Goal: Download file/media

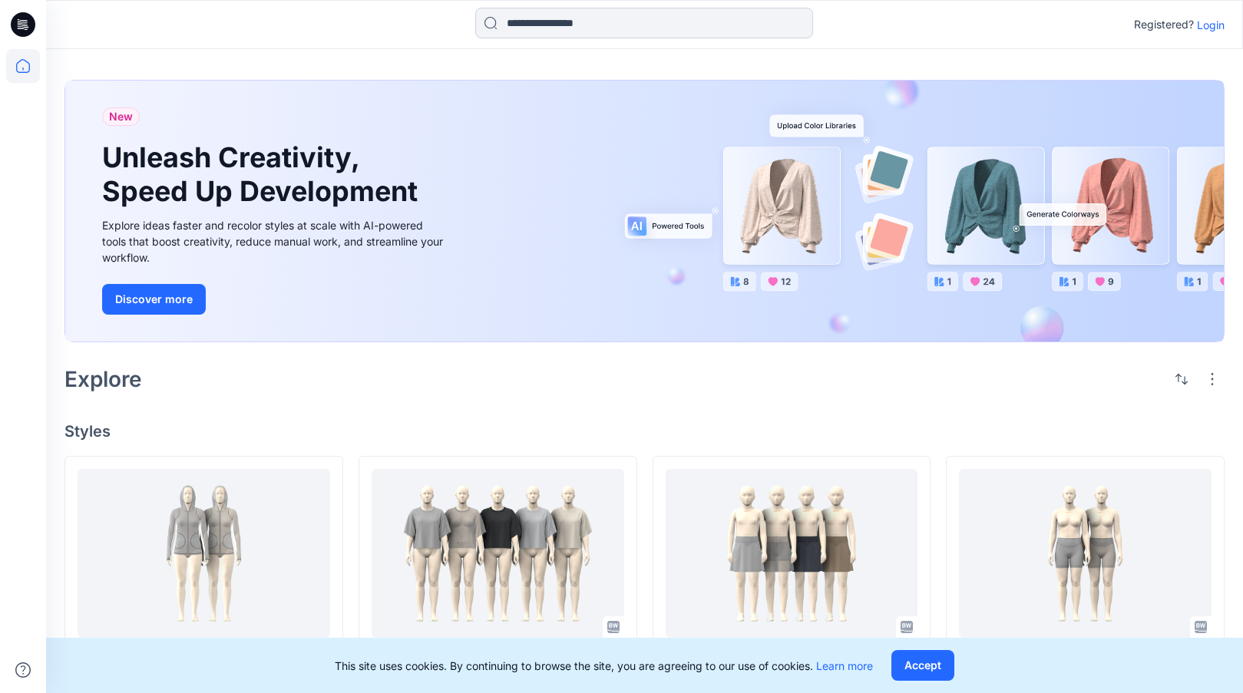
click at [693, 18] on input at bounding box center [644, 23] width 338 height 31
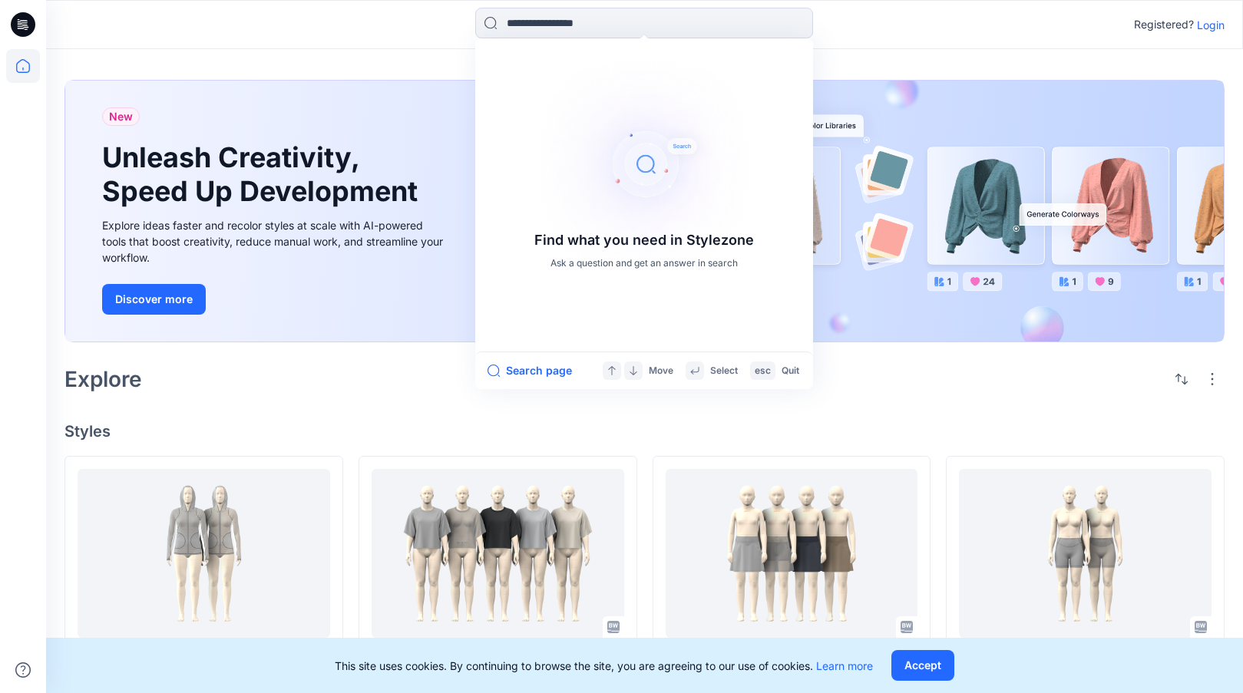
click at [1203, 22] on p "Login" at bounding box center [1211, 25] width 28 height 16
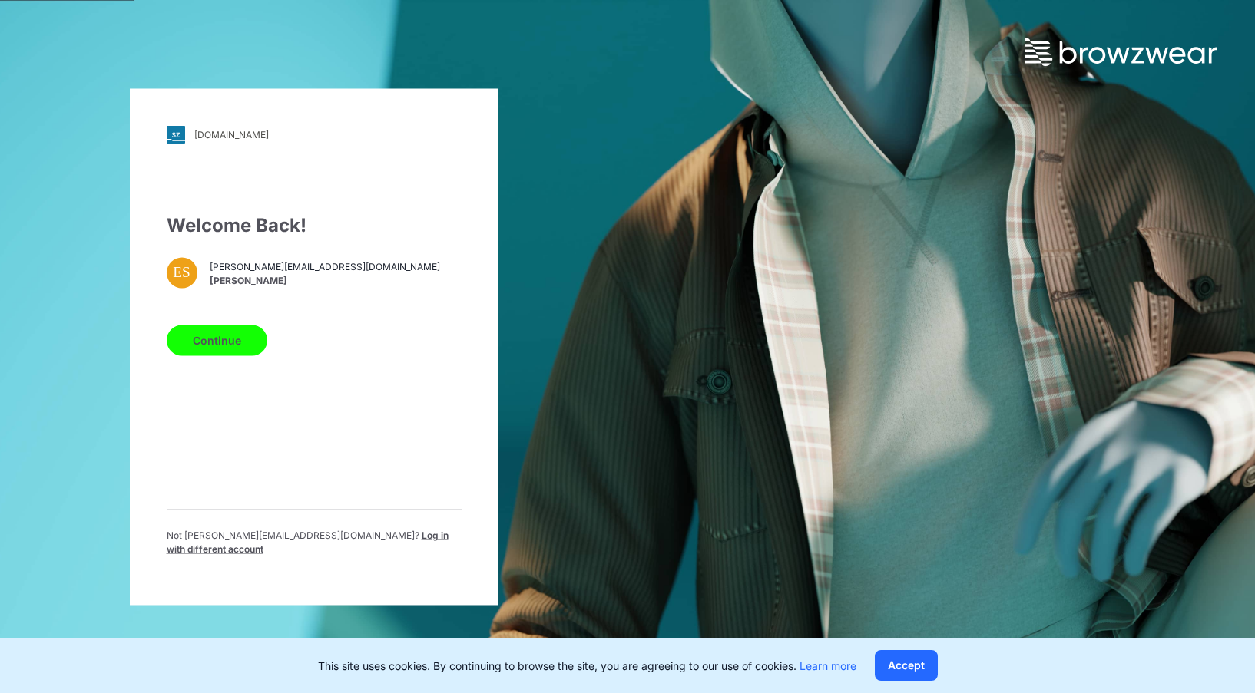
click at [228, 348] on button "Continue" at bounding box center [217, 340] width 101 height 31
click at [220, 348] on button "Continue" at bounding box center [217, 340] width 101 height 31
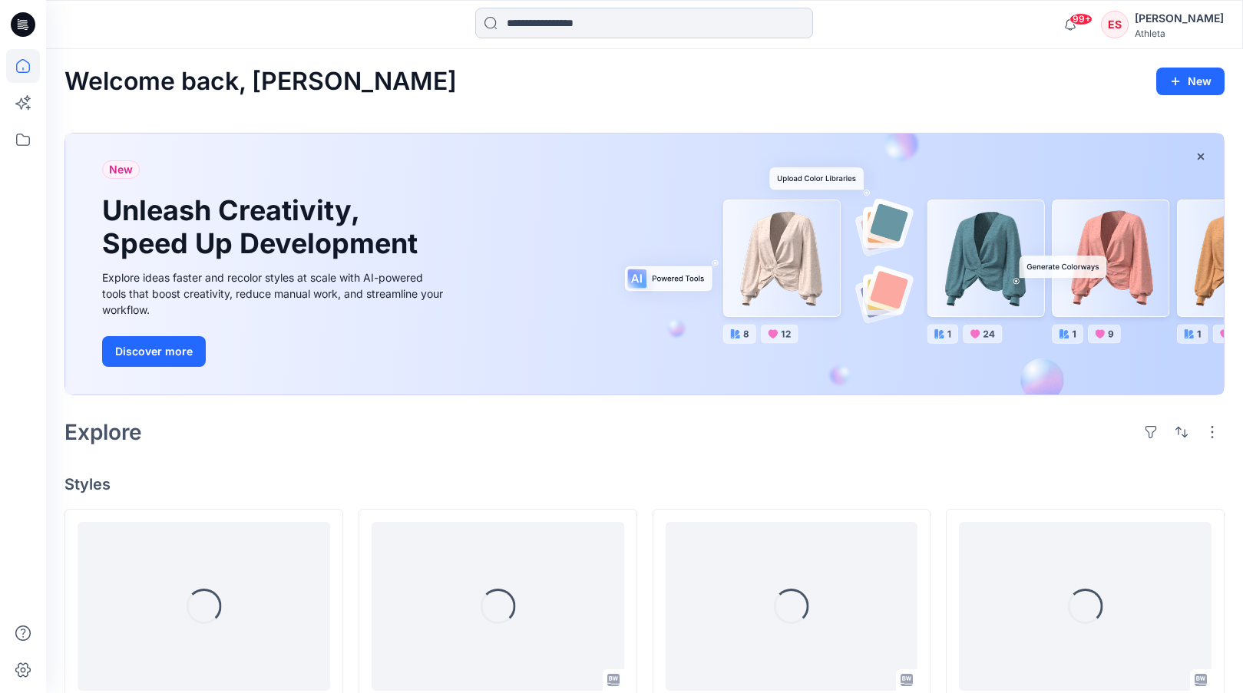
click at [656, 28] on input at bounding box center [644, 23] width 338 height 31
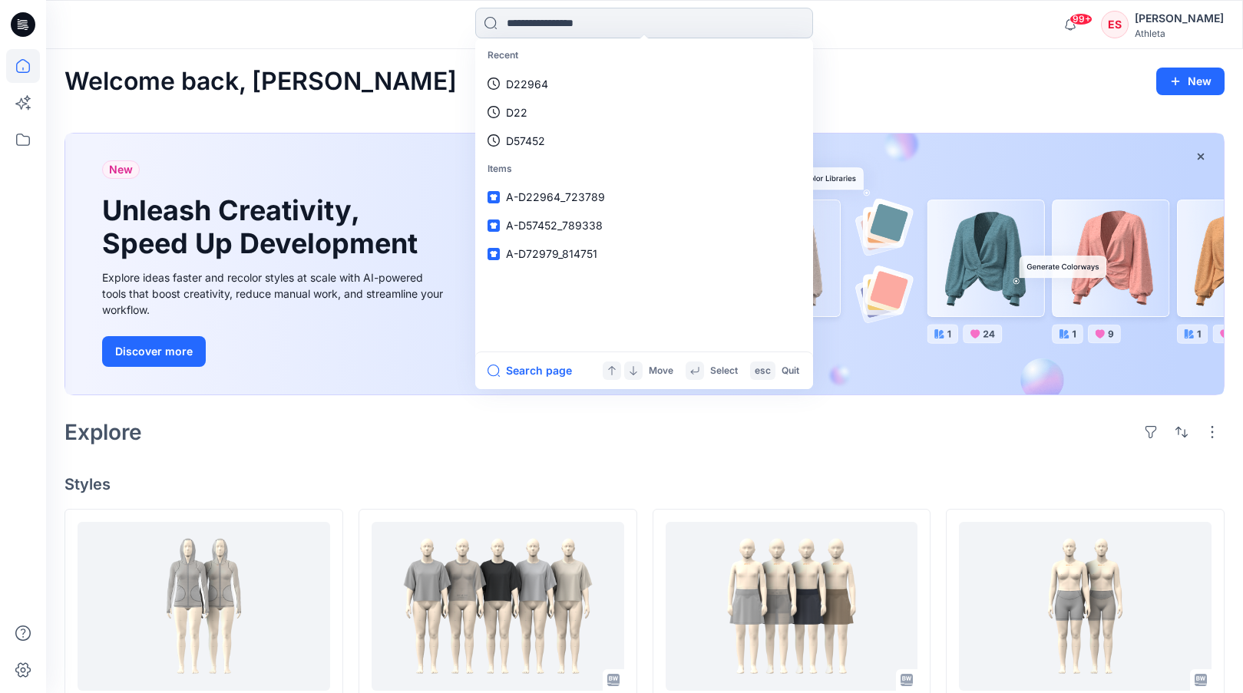
paste input "******"
type input "******"
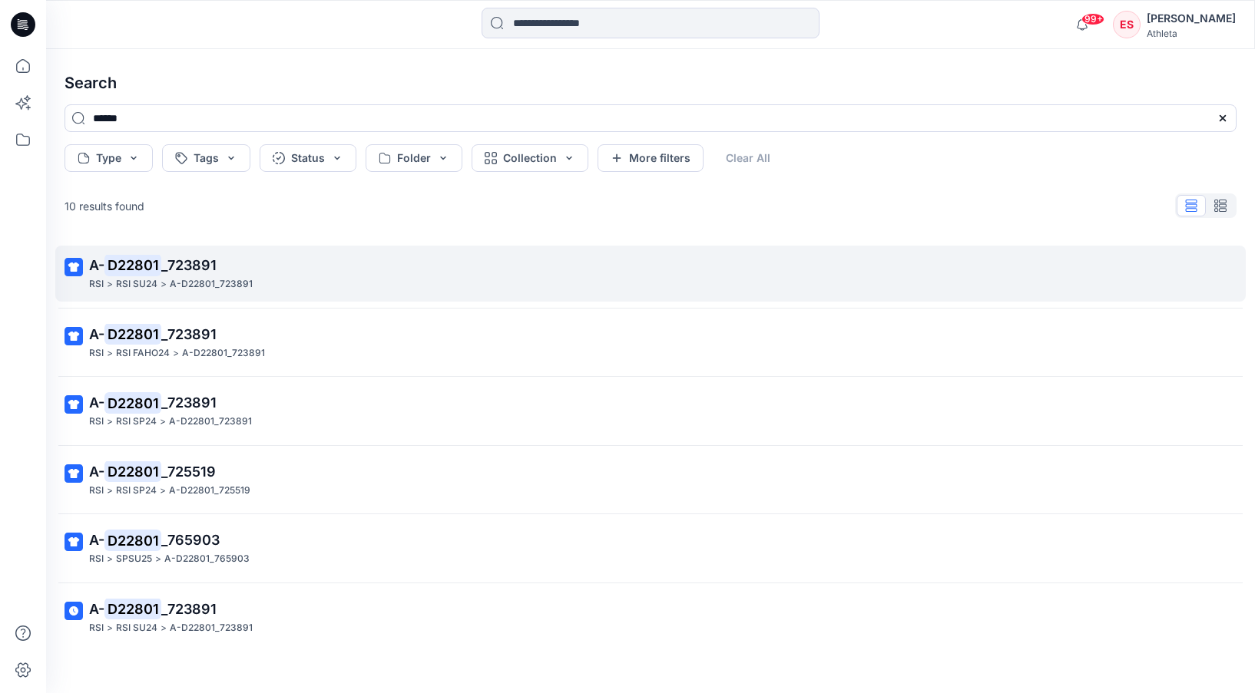
click at [207, 280] on p "A-D22801_723891" at bounding box center [211, 284] width 83 height 16
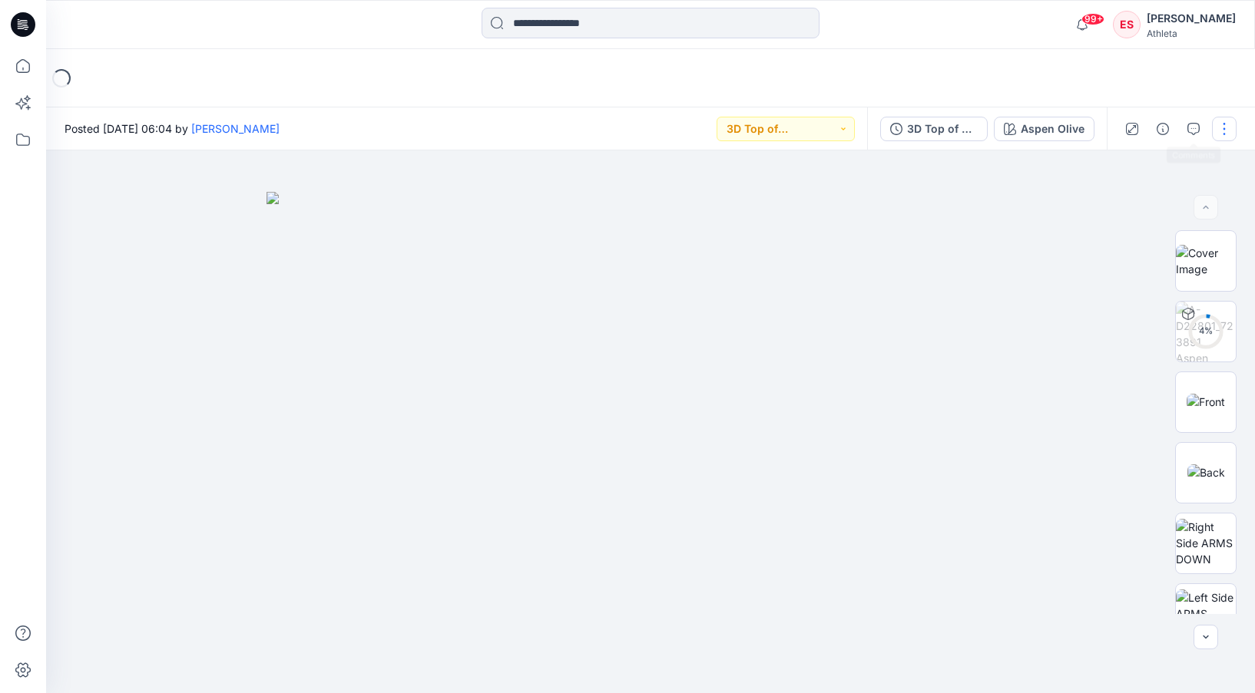
click at [1217, 131] on button "button" at bounding box center [1224, 129] width 25 height 25
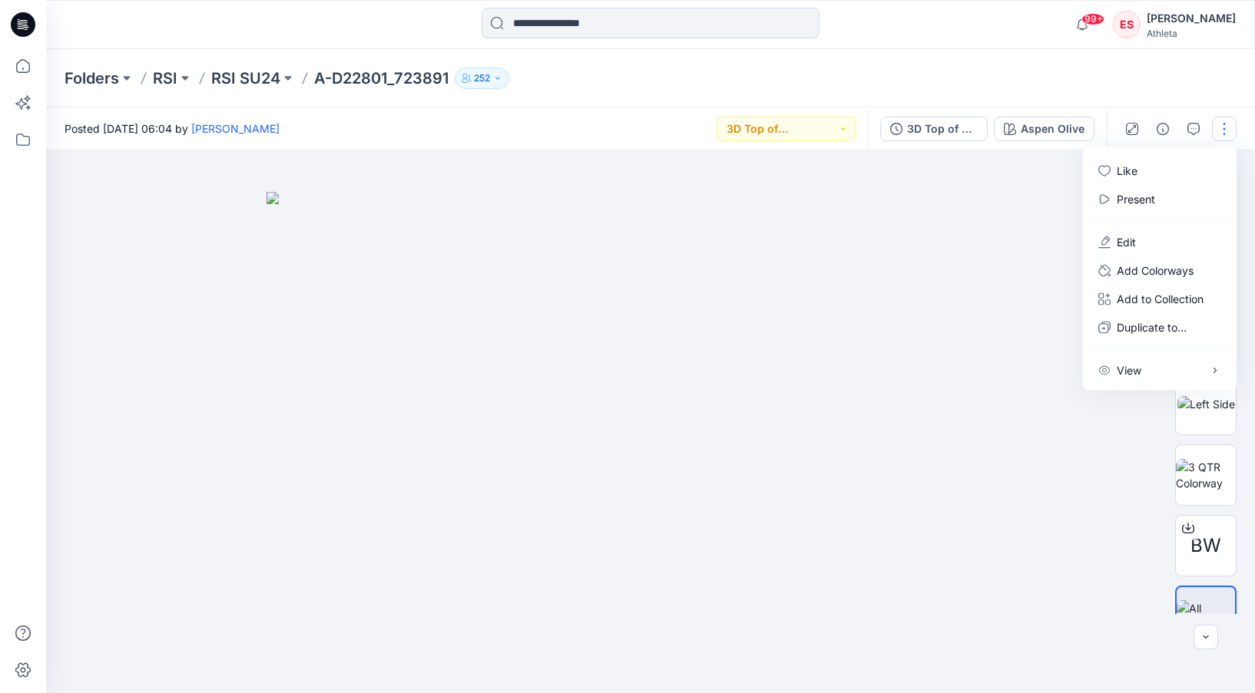
scroll to position [384, 0]
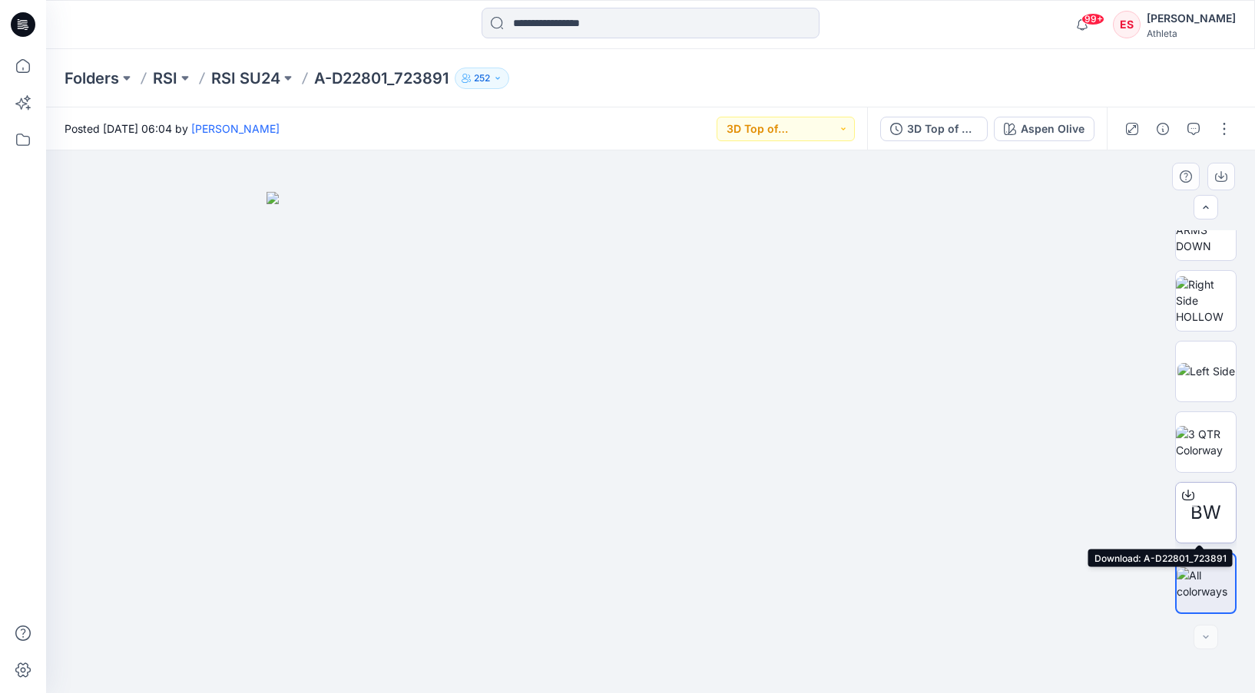
click at [1185, 495] on icon at bounding box center [1188, 493] width 6 height 8
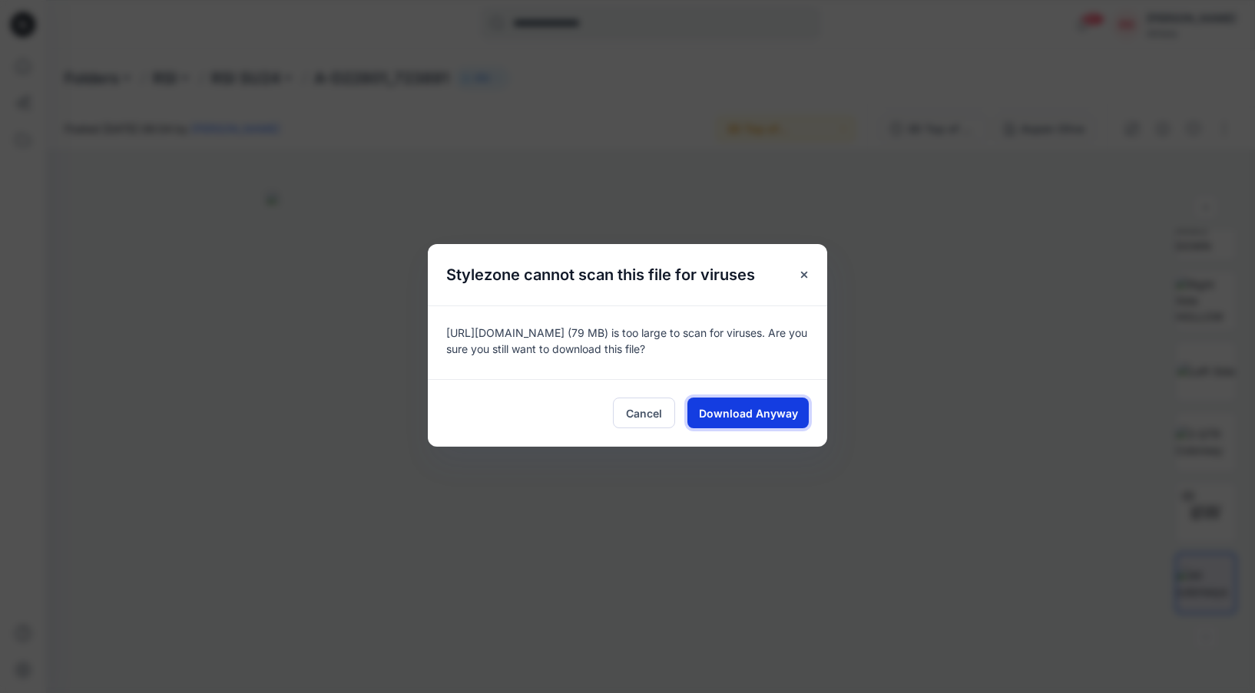
click at [742, 414] on span "Download Anyway" at bounding box center [748, 413] width 99 height 16
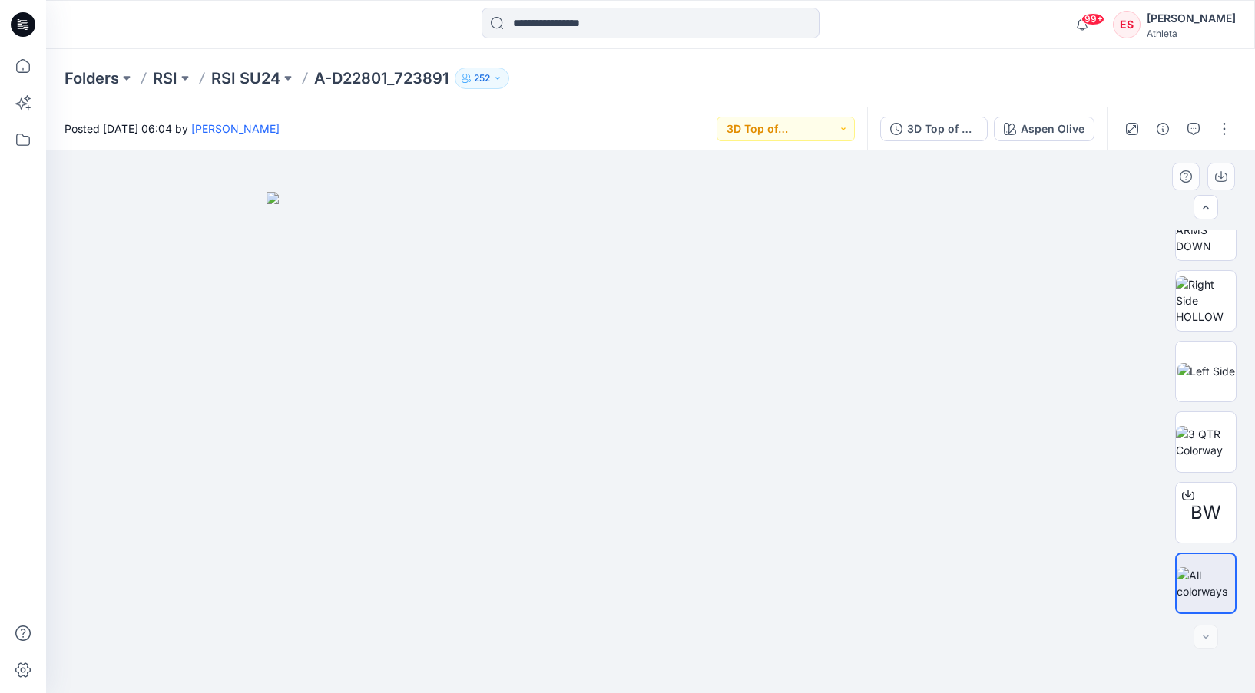
click at [1126, 520] on div at bounding box center [650, 422] width 1209 height 543
